Goal: Navigation & Orientation: Find specific page/section

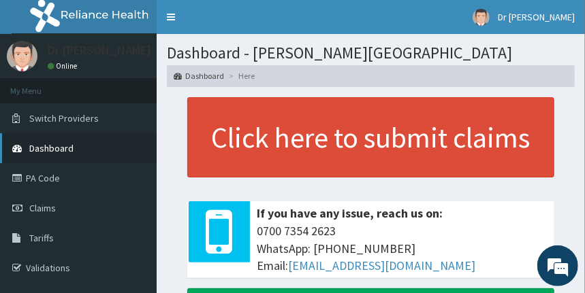
click at [55, 151] on span "Dashboard" at bounding box center [51, 148] width 44 height 12
click at [63, 151] on span "Dashboard" at bounding box center [51, 148] width 44 height 12
